Goal: Task Accomplishment & Management: Manage account settings

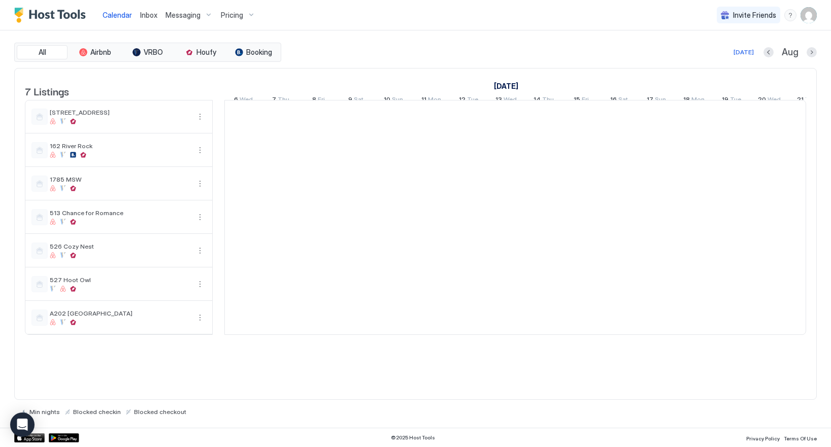
scroll to position [0, 564]
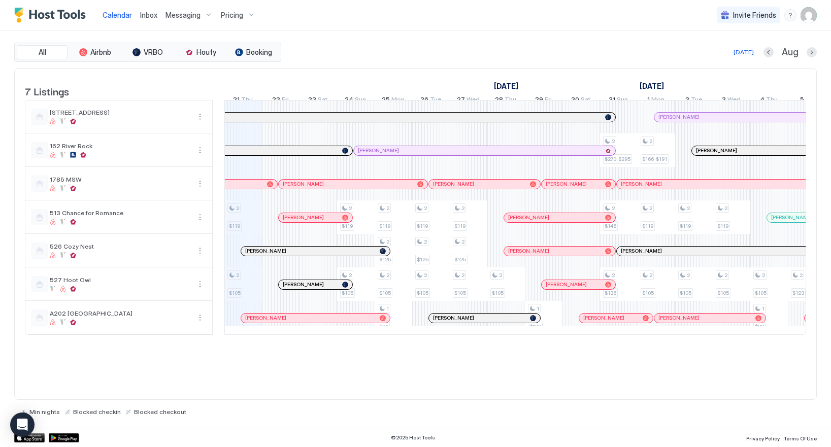
click at [810, 15] on img "User profile" at bounding box center [809, 15] width 16 height 16
click at [712, 57] on span "Settings" at bounding box center [717, 56] width 27 height 9
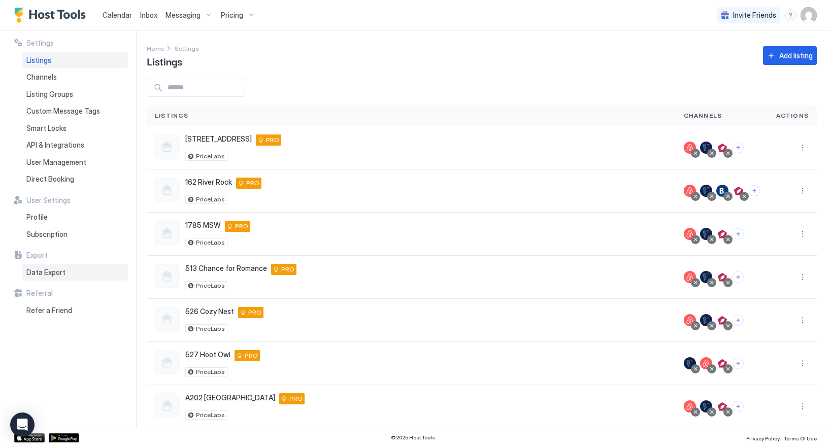
click at [41, 273] on span "Data Export" at bounding box center [45, 272] width 39 height 9
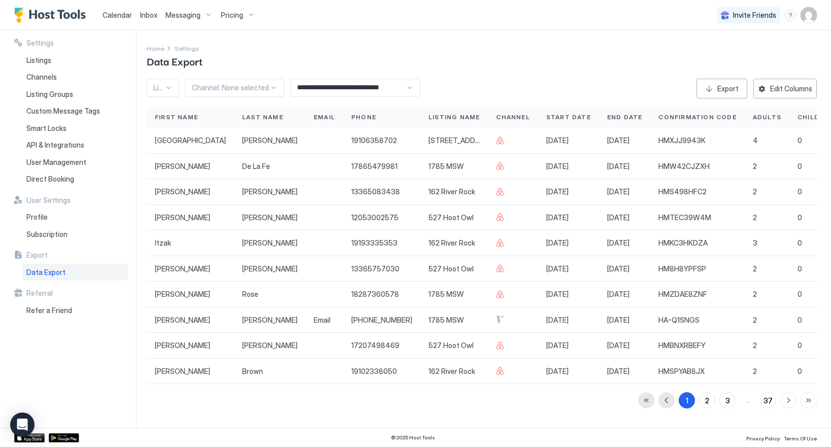
click at [174, 15] on span "Messaging" at bounding box center [183, 15] width 35 height 9
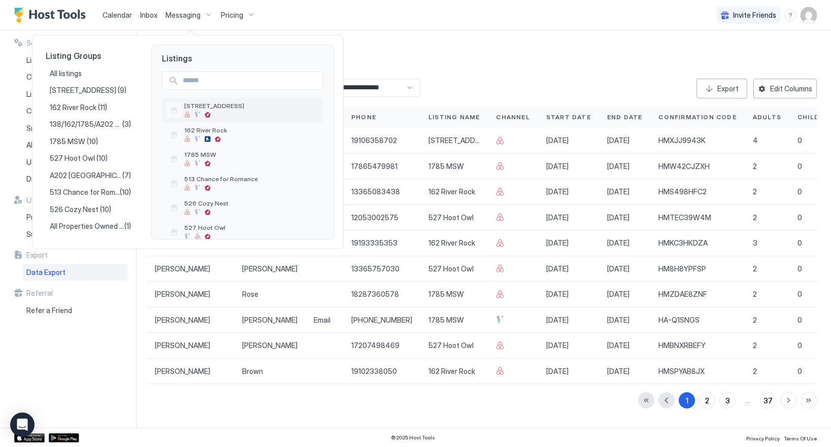
click at [195, 107] on span "138 River Rock" at bounding box center [251, 106] width 135 height 8
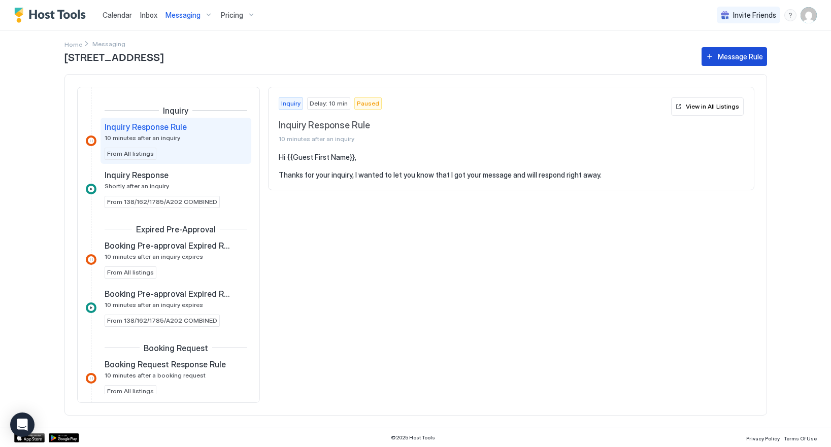
click at [706, 58] on button "Message Rule" at bounding box center [735, 56] width 66 height 19
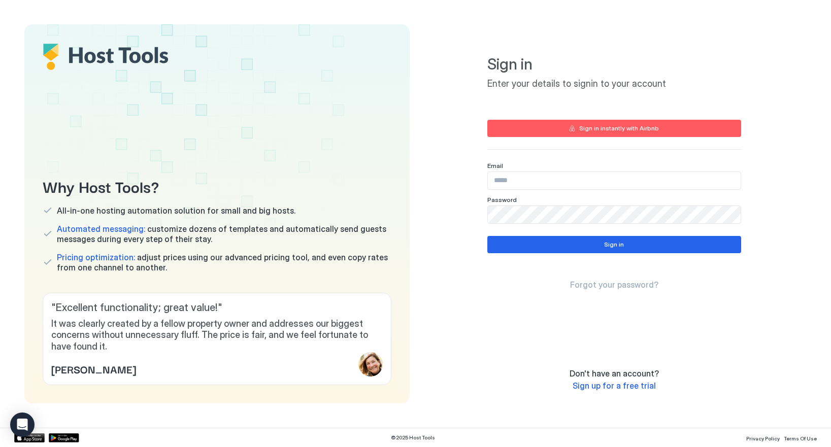
click at [532, 179] on input "Input Field" at bounding box center [614, 180] width 253 height 17
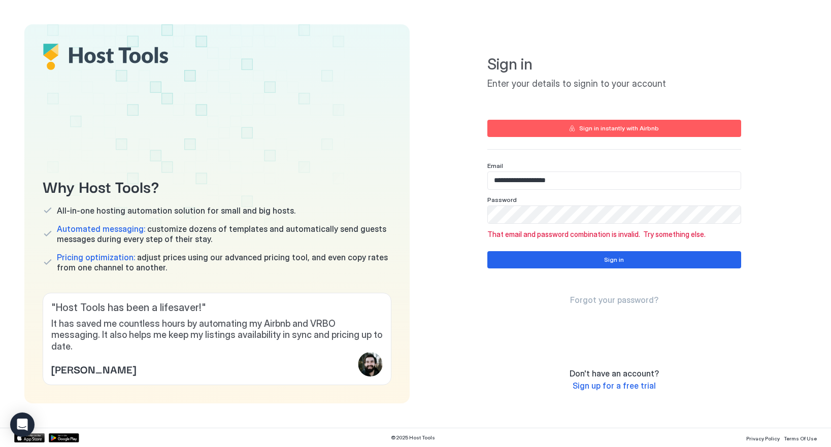
click at [534, 183] on input "**********" at bounding box center [614, 180] width 253 height 17
paste input "Input Field"
type input "**********"
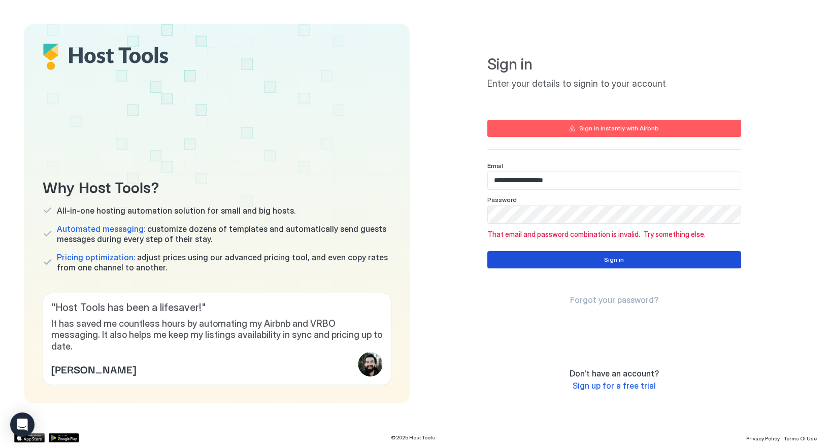
click at [557, 260] on button "Sign in" at bounding box center [615, 259] width 254 height 17
